Goal: Information Seeking & Learning: Learn about a topic

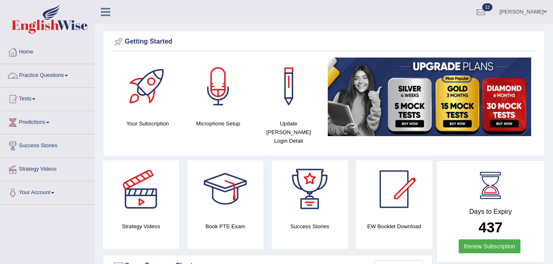
drag, startPoint x: 0, startPoint y: 0, endPoint x: 79, endPoint y: 73, distance: 107.7
click at [79, 73] on link "Practice Questions" at bounding box center [47, 74] width 94 height 21
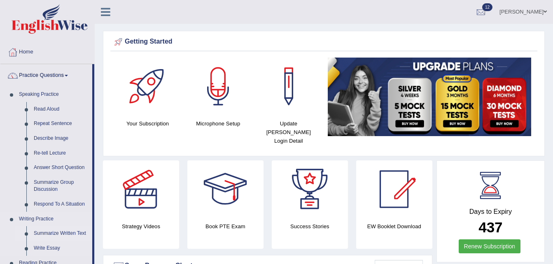
click at [53, 234] on link "Summarize Written Text" at bounding box center [61, 233] width 62 height 15
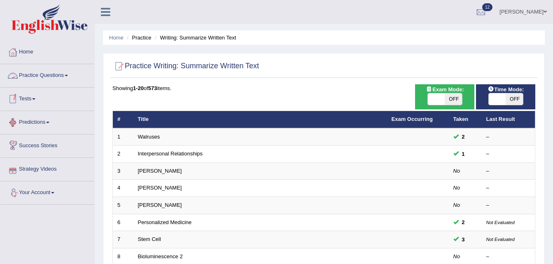
click at [59, 76] on link "Practice Questions" at bounding box center [47, 74] width 94 height 21
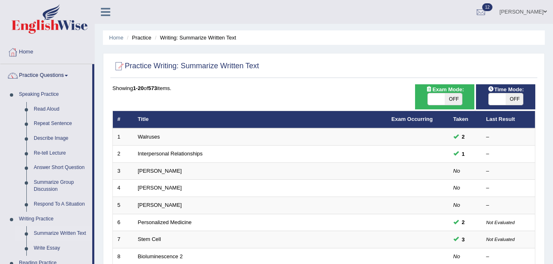
scroll to position [231, 0]
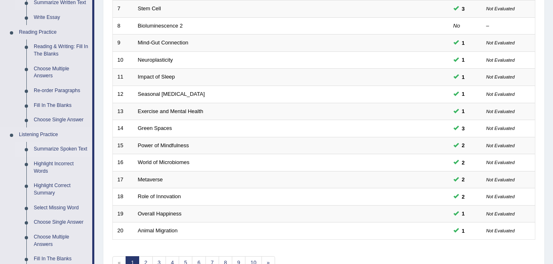
click at [74, 145] on link "Summarize Spoken Text" at bounding box center [61, 149] width 62 height 15
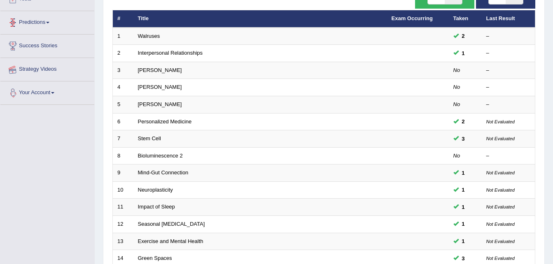
scroll to position [124, 0]
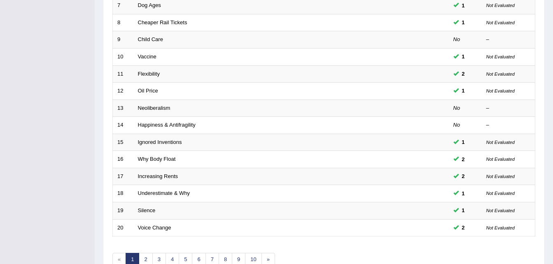
scroll to position [238, 0]
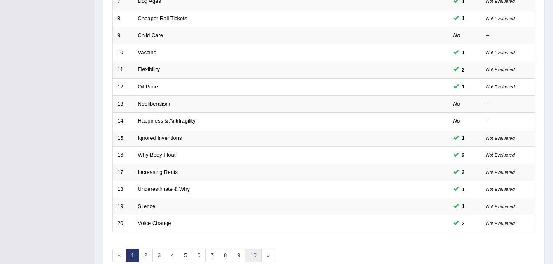
click at [254, 256] on link "10" at bounding box center [253, 256] width 16 height 14
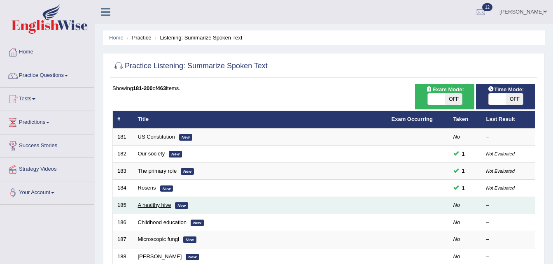
click at [156, 205] on link "A healthy hive" at bounding box center [154, 205] width 33 height 6
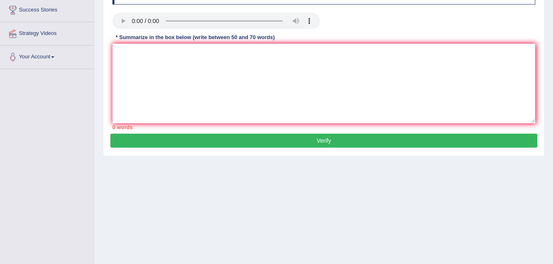
scroll to position [135, 0]
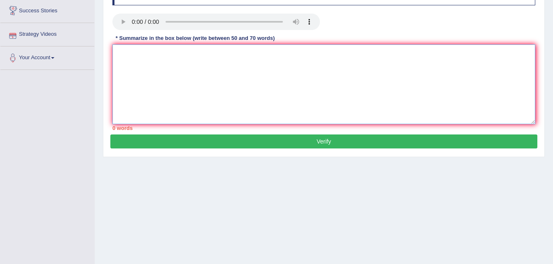
click at [138, 62] on textarea at bounding box center [323, 84] width 423 height 80
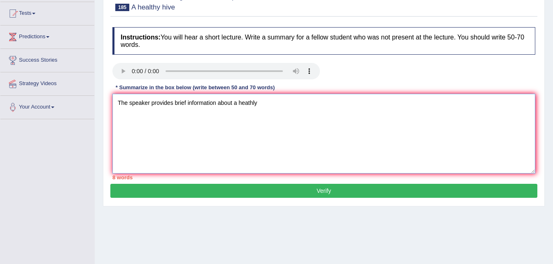
scroll to position [69, 0]
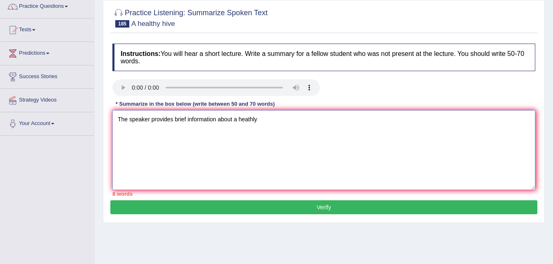
click at [296, 122] on textarea "The speaker provides brief information about a heathly" at bounding box center [323, 150] width 423 height 80
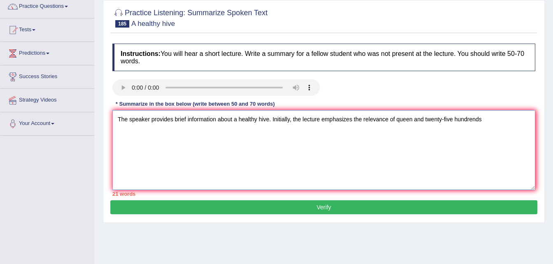
click at [474, 119] on textarea "The speaker provides brief information about a healthy hive. Initially, the lec…" at bounding box center [323, 150] width 423 height 80
click at [490, 119] on textarea "The speaker provides brief information about a healthy hive. Initially, the lec…" at bounding box center [323, 150] width 423 height 80
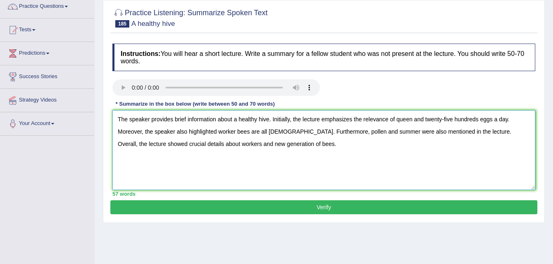
type textarea "The speaker provides brief information about a healthy hive. Initially, the lec…"
click at [318, 204] on button "Verify" at bounding box center [323, 207] width 427 height 14
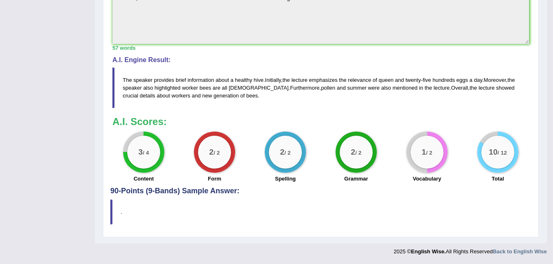
scroll to position [34, 0]
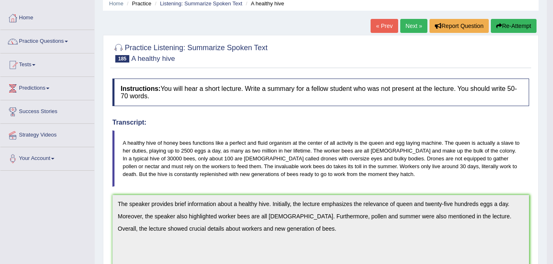
click at [418, 33] on link "Next »" at bounding box center [413, 26] width 27 height 14
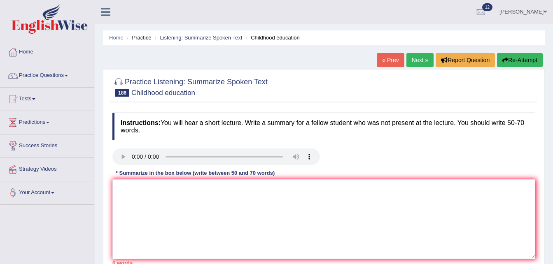
scroll to position [168, 0]
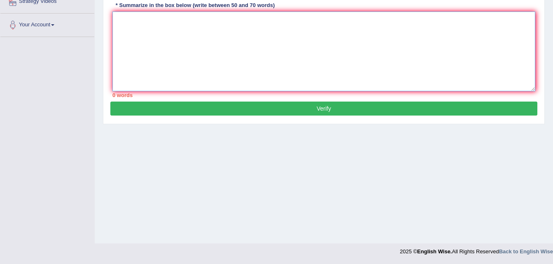
click at [255, 12] on textarea at bounding box center [323, 52] width 423 height 80
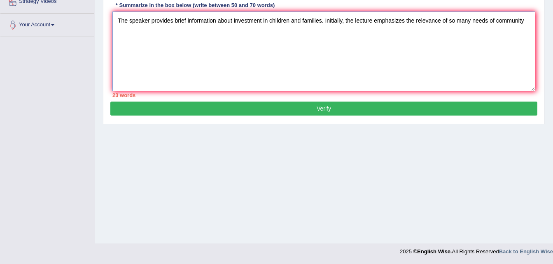
click at [449, 20] on textarea "The speaker provides brief information about investment in children and familie…" at bounding box center [323, 52] width 423 height 80
click at [202, 43] on textarea "The speaker provides brief information about investment in children and familie…" at bounding box center [323, 52] width 423 height 80
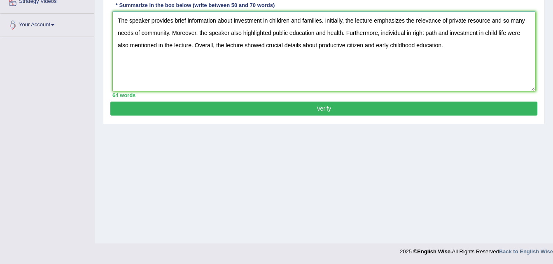
type textarea "The speaker provides brief information about investment in children and familie…"
click at [339, 110] on button "Verify" at bounding box center [323, 109] width 427 height 14
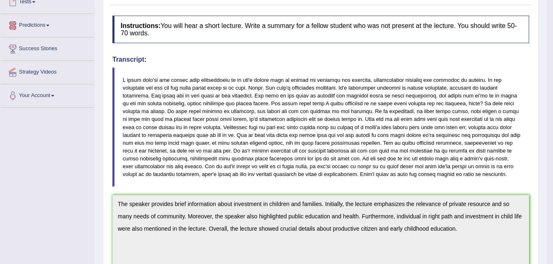
scroll to position [0, 0]
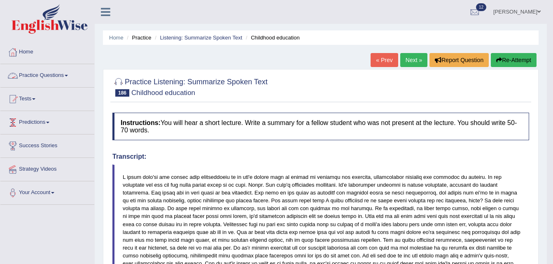
click at [63, 79] on link "Practice Questions" at bounding box center [47, 74] width 94 height 21
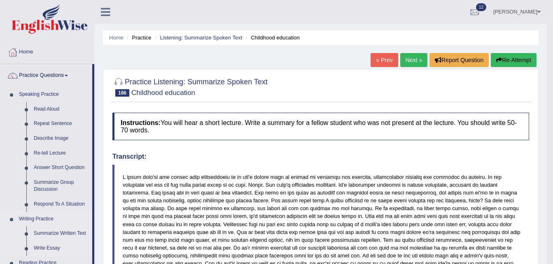
click at [44, 233] on link "Summarize Written Text" at bounding box center [61, 233] width 62 height 15
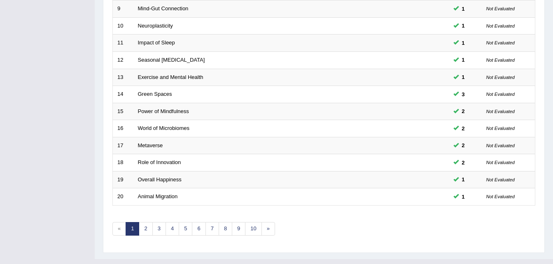
scroll to position [281, 0]
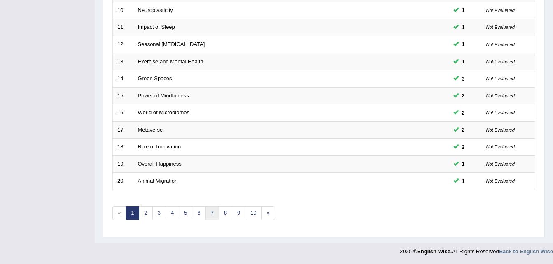
click at [208, 211] on link "7" at bounding box center [212, 214] width 14 height 14
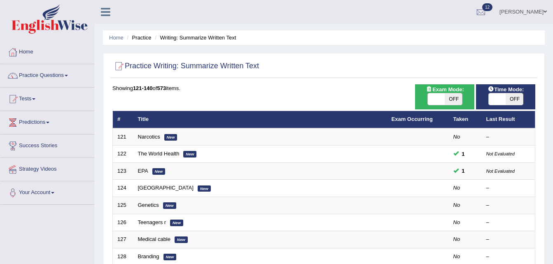
scroll to position [231, 0]
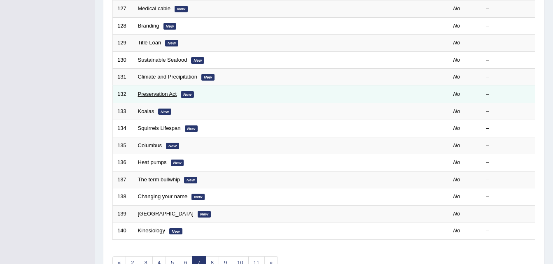
click at [151, 93] on link "Preservation Act" at bounding box center [157, 94] width 39 height 6
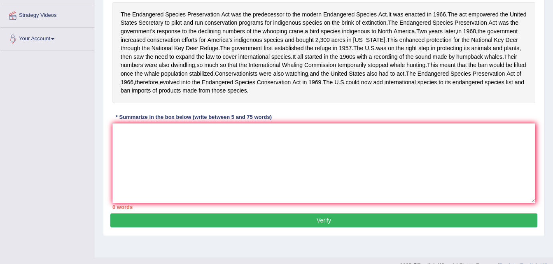
scroll to position [143, 0]
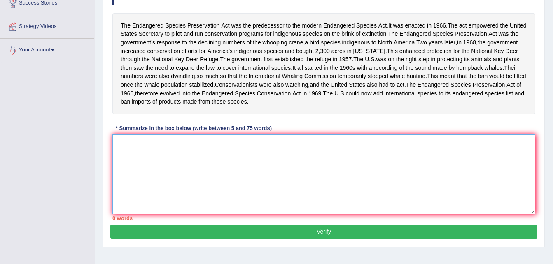
click at [179, 189] on textarea at bounding box center [323, 175] width 423 height 80
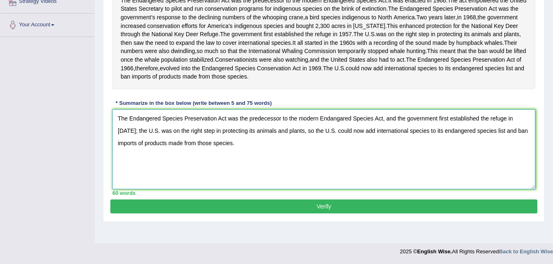
scroll to position [187, 0]
type textarea "The Endangered Species Preservation Act was the predecessor to the modern Endan…"
click at [280, 214] on button "Verify" at bounding box center [323, 207] width 427 height 14
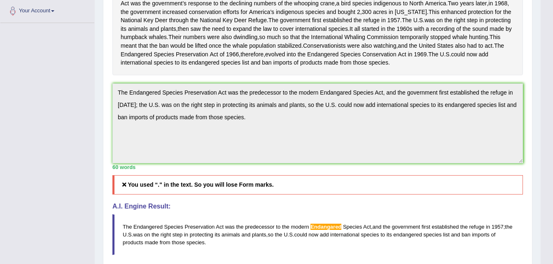
click at [189, 195] on h5 "You used “." in the text. So you will lose Form marks." at bounding box center [317, 184] width 410 height 19
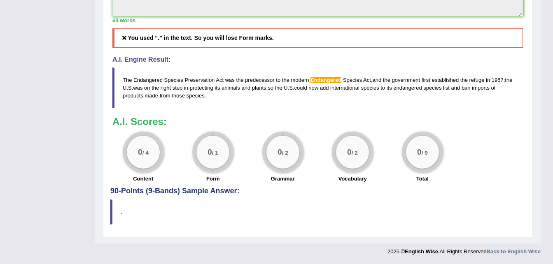
scroll to position [132, 0]
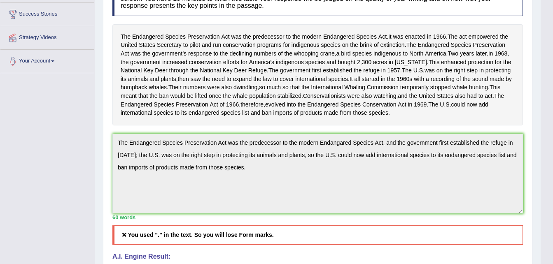
click at [98, 154] on div "Home Practice Writing: Summarize Written Text Preservation Act « Prev Next » Re…" at bounding box center [318, 154] width 446 height 572
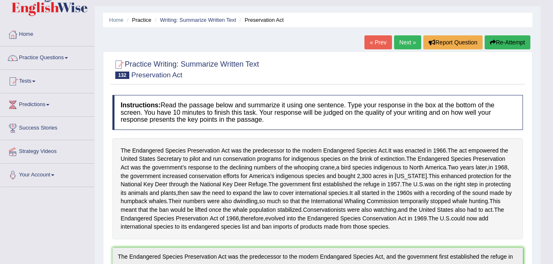
scroll to position [0, 0]
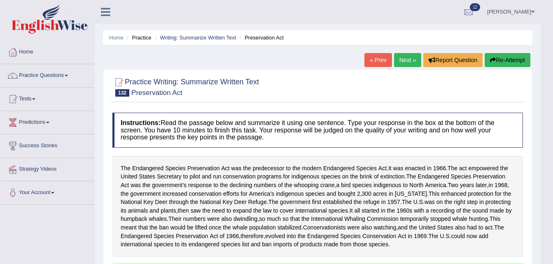
click at [510, 54] on button "Re-Attempt" at bounding box center [507, 60] width 46 height 14
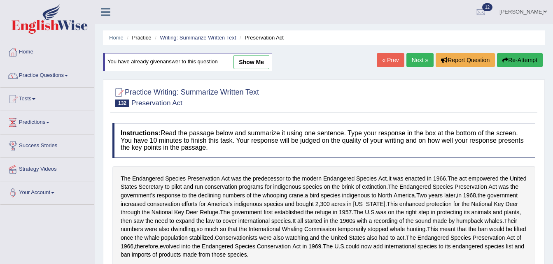
scroll to position [197, 0]
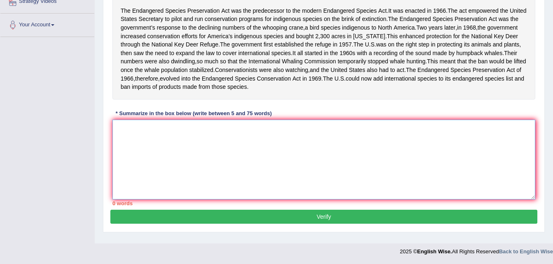
click at [280, 153] on textarea at bounding box center [323, 160] width 423 height 80
click at [284, 152] on textarea at bounding box center [323, 160] width 423 height 80
paste textarea "The Endangered Species Preservation Act was the predecessor to the modern Endan…"
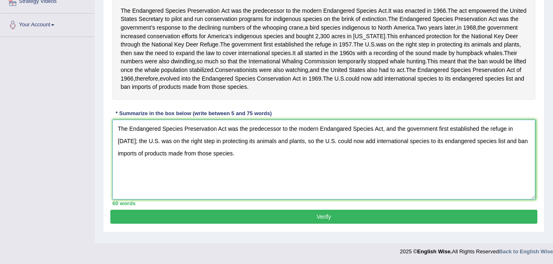
click at [138, 146] on textarea "The Endangered Species Preservation Act was the predecessor to the modern Endan…" at bounding box center [323, 160] width 423 height 80
click at [311, 148] on textarea "The Endangered Species Preservation Act was the predecessor to the modern Endan…" at bounding box center [323, 160] width 423 height 80
type textarea "The Endangered Species Preservation Act was the predecessor to the modern Endan…"
click at [296, 218] on button "Verify" at bounding box center [323, 217] width 427 height 14
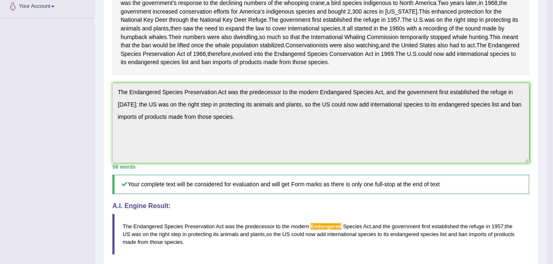
scroll to position [367, 0]
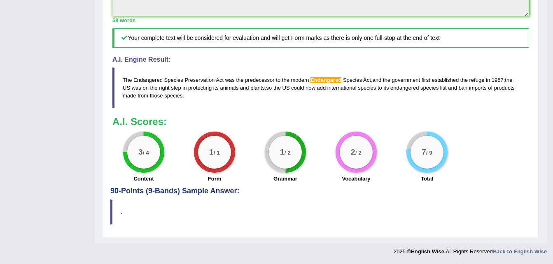
click at [327, 79] on span "Endangared" at bounding box center [325, 80] width 31 height 6
click at [326, 80] on span "Endangared" at bounding box center [325, 80] width 31 height 6
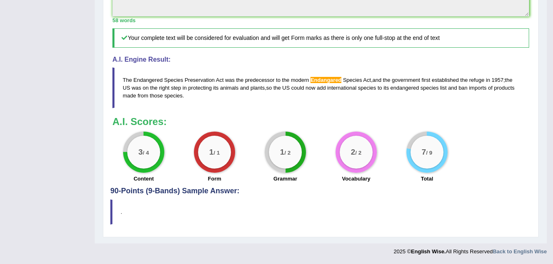
click at [326, 80] on span "Endangared" at bounding box center [325, 80] width 31 height 6
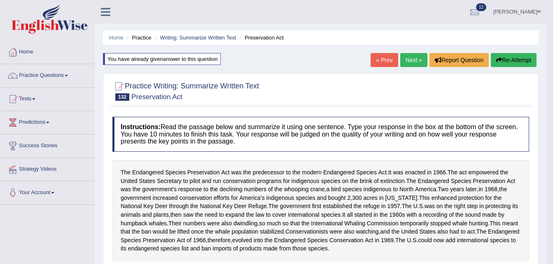
click at [412, 55] on link "Next »" at bounding box center [413, 60] width 27 height 14
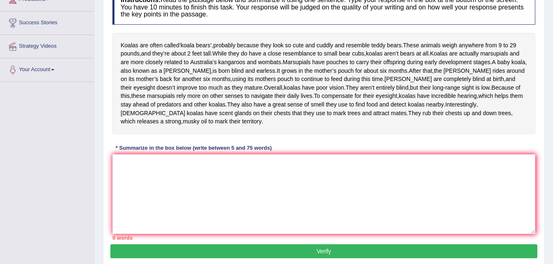
scroll to position [119, 0]
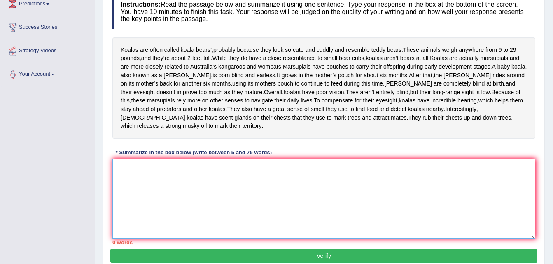
click at [327, 202] on textarea at bounding box center [323, 199] width 423 height 80
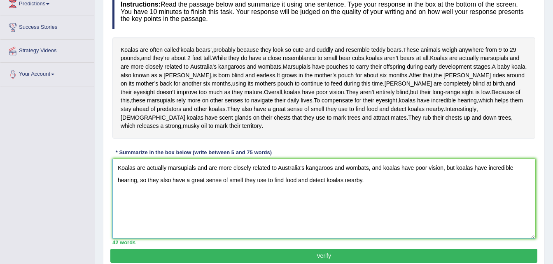
type textarea "Koalas are actually marsupials and are more closely related to Australia's kang…"
click at [337, 249] on button "Verify" at bounding box center [323, 256] width 427 height 14
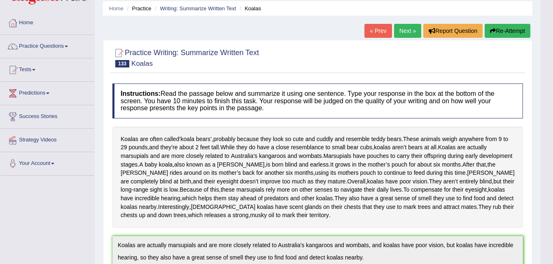
scroll to position [0, 0]
